Goal: Task Accomplishment & Management: Manage account settings

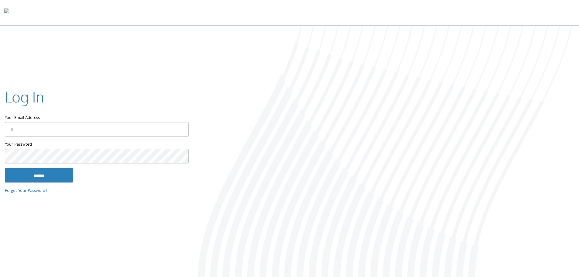
click at [135, 133] on input "Your Email Address" at bounding box center [97, 129] width 184 height 14
type input "**********"
click at [34, 177] on input "******" at bounding box center [39, 175] width 68 height 15
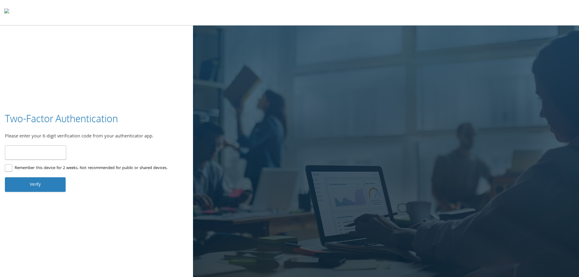
type input "******"
